Goal: Information Seeking & Learning: Find specific fact

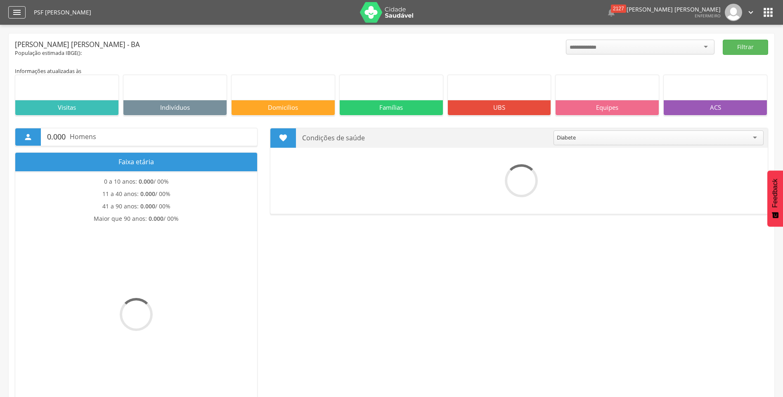
click at [15, 11] on icon "" at bounding box center [17, 12] width 10 height 10
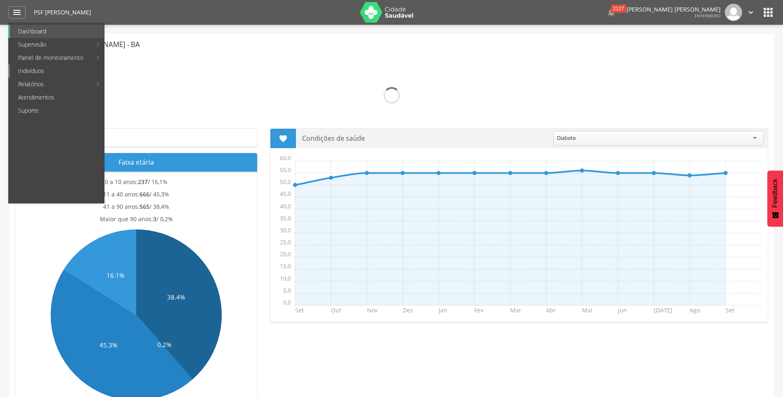
click at [43, 71] on link "Indivíduos" at bounding box center [57, 70] width 94 height 13
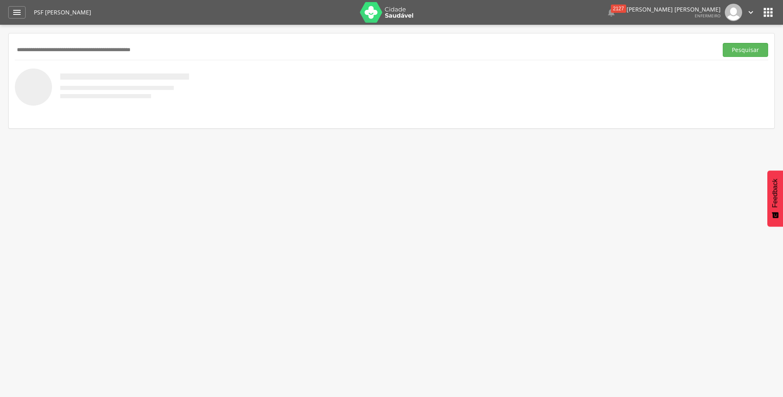
click at [36, 47] on input "text" at bounding box center [365, 50] width 700 height 14
type input "**********"
click at [723, 43] on button "Pesquisar" at bounding box center [745, 50] width 45 height 14
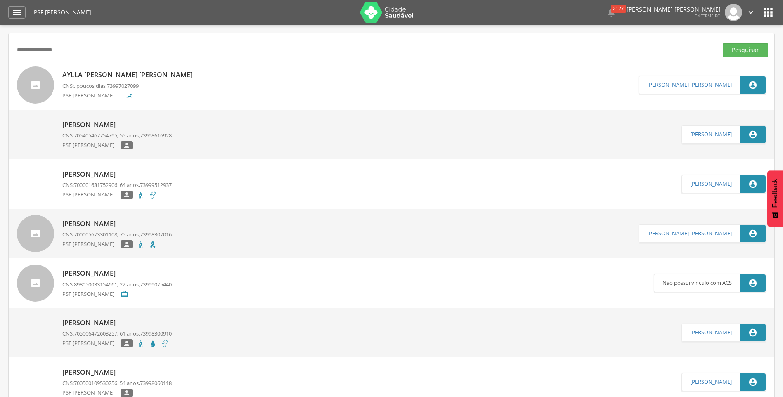
click at [83, 123] on p "[PERSON_NAME]" at bounding box center [116, 124] width 109 height 9
type input "**********"
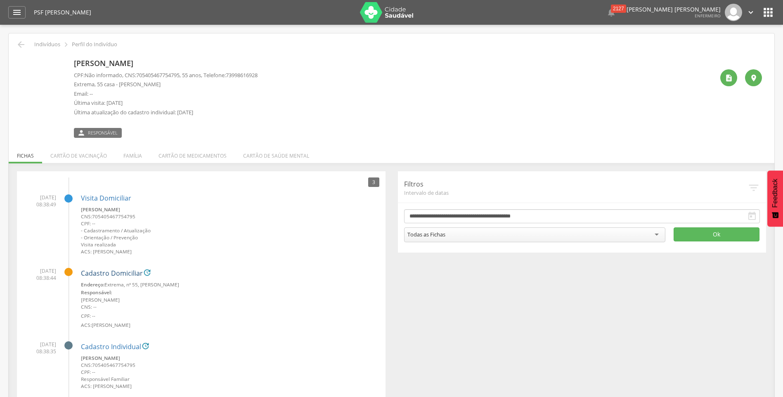
click at [109, 276] on link "Cadastro Domiciliar" at bounding box center [112, 273] width 62 height 7
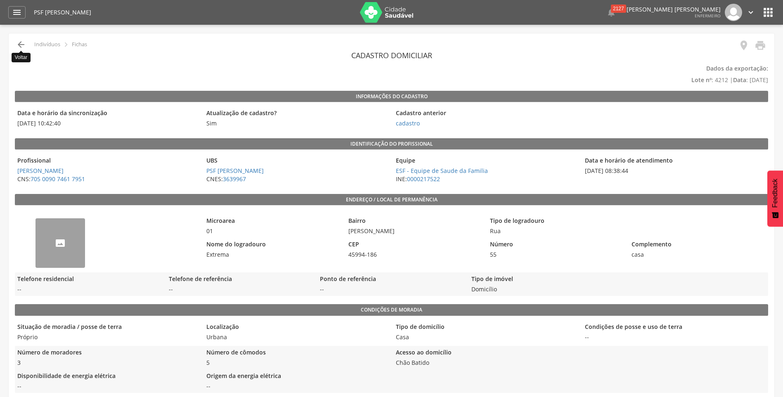
click at [22, 45] on icon "" at bounding box center [21, 45] width 10 height 10
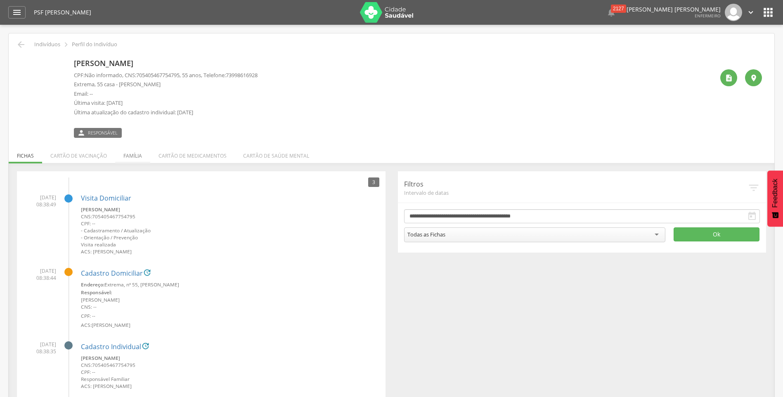
click at [134, 156] on li "Família" at bounding box center [132, 153] width 35 height 19
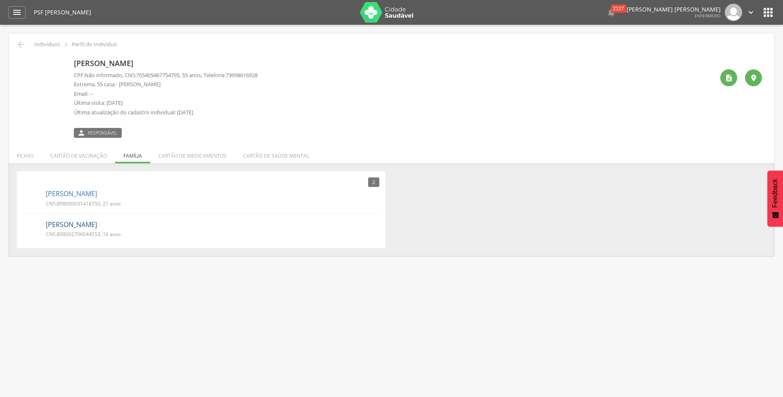
click at [57, 225] on link "[PERSON_NAME]" at bounding box center [71, 224] width 51 height 9
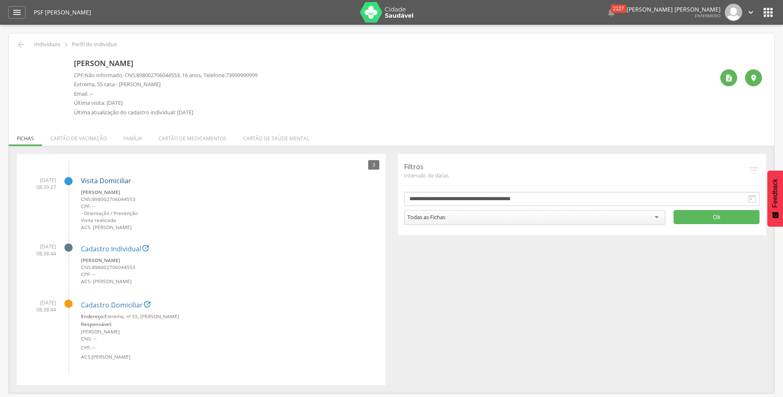
click at [103, 183] on link "Visita Domiciliar" at bounding box center [106, 180] width 50 height 9
